Goal: Navigation & Orientation: Find specific page/section

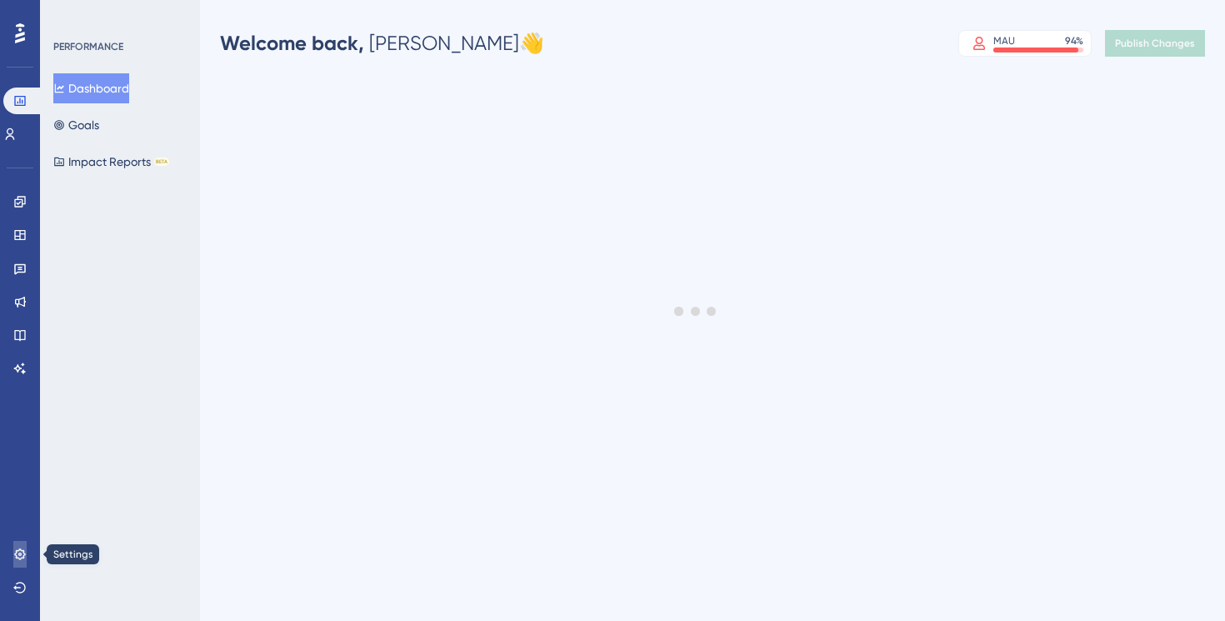
click at [15, 548] on icon at bounding box center [19, 554] width 13 height 13
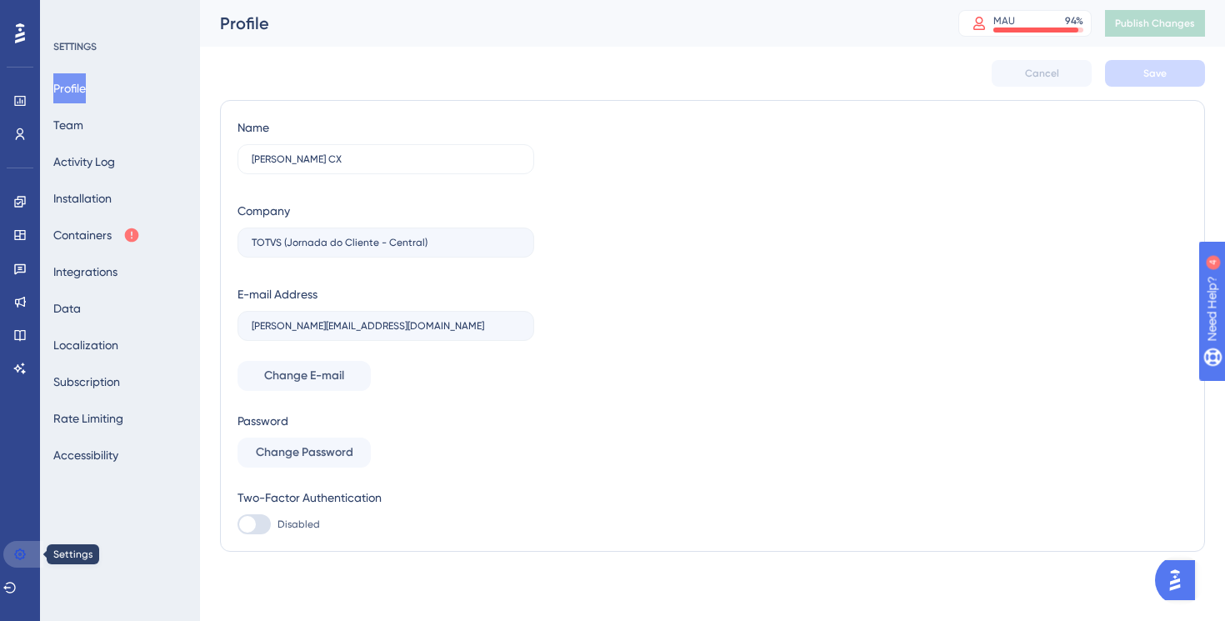
click at [18, 561] on link at bounding box center [23, 554] width 40 height 27
click at [14, 367] on icon at bounding box center [19, 368] width 13 height 13
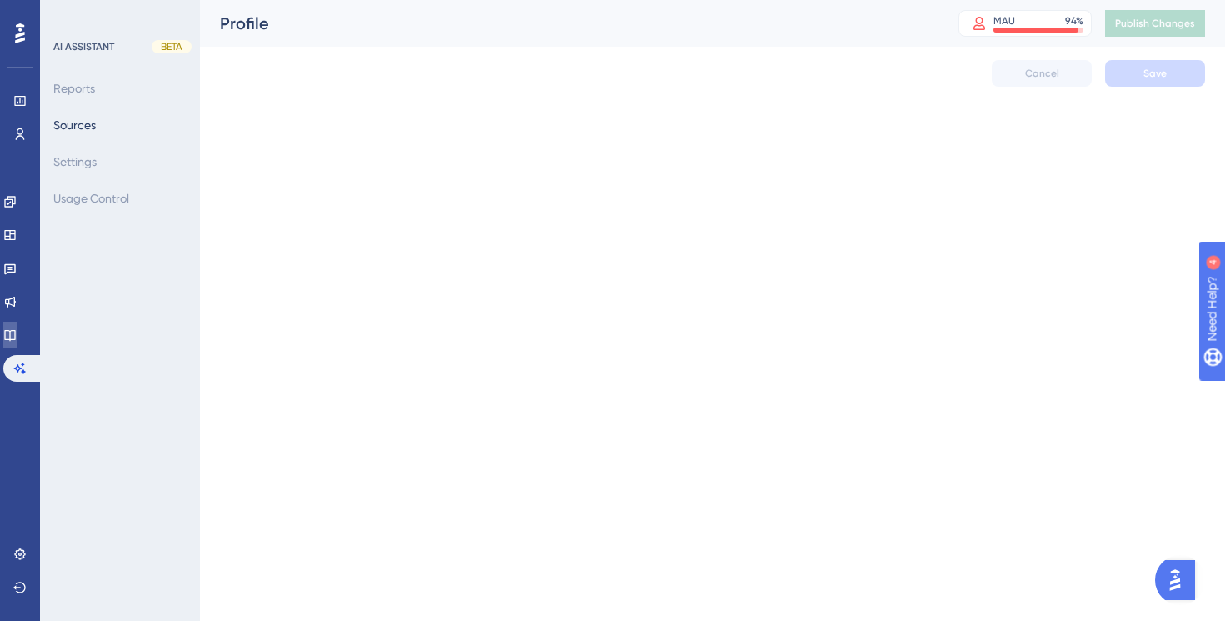
click at [17, 342] on link at bounding box center [9, 335] width 13 height 27
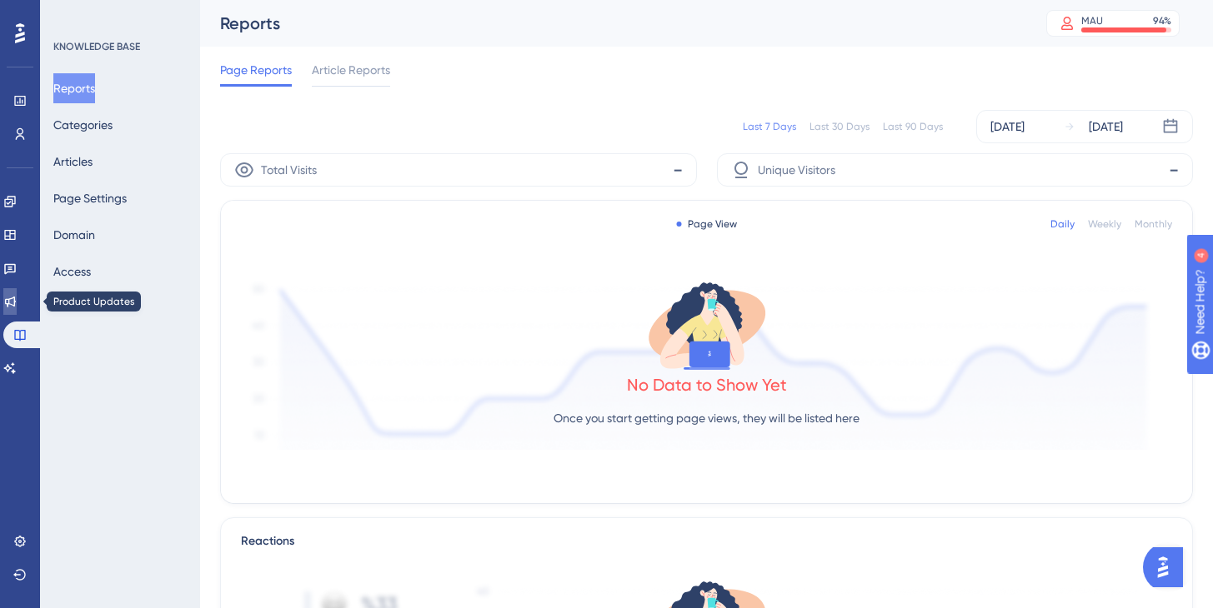
click at [17, 299] on icon at bounding box center [9, 301] width 13 height 13
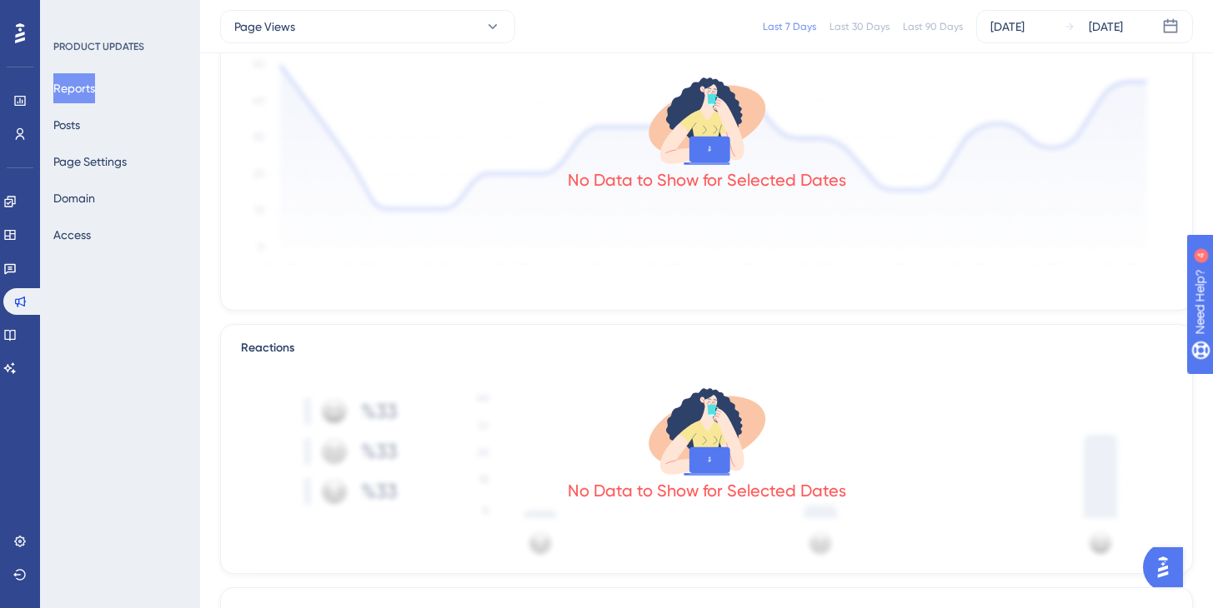
scroll to position [136, 0]
